Goal: Find specific page/section: Find specific page/section

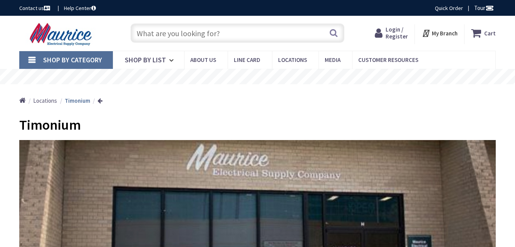
click at [193, 38] on input "text" at bounding box center [237, 32] width 214 height 19
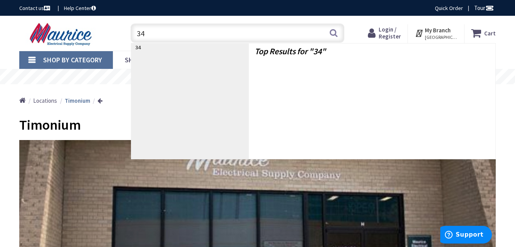
type input "3"
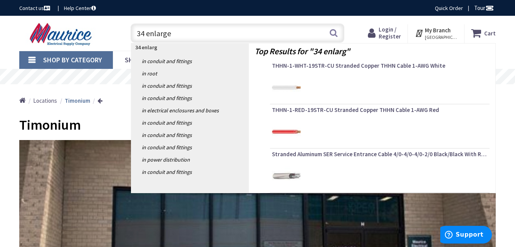
type input "34 enlarger"
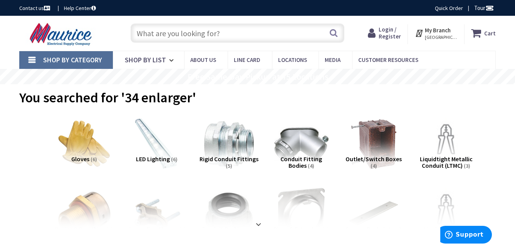
click at [442, 33] on strong "My Branch" at bounding box center [438, 30] width 26 height 7
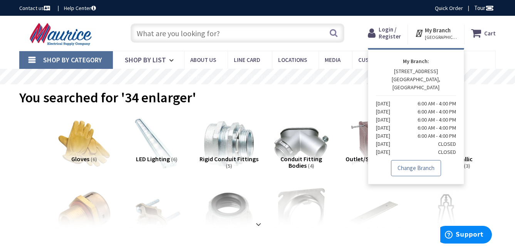
click at [407, 163] on link "Change Branch" at bounding box center [416, 168] width 50 height 16
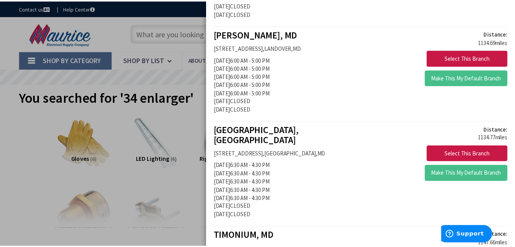
scroll to position [962, 0]
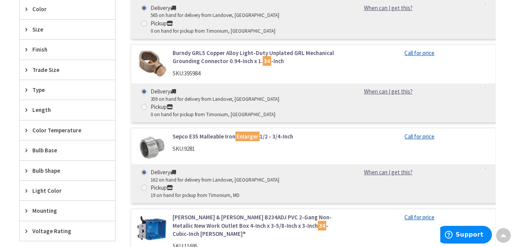
scroll to position [385, 0]
